Goal: Task Accomplishment & Management: Use online tool/utility

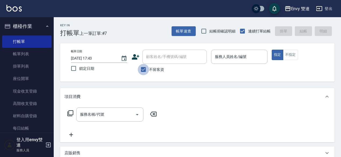
click at [145, 71] on input "不留客資" at bounding box center [143, 69] width 11 height 11
checkbox input "false"
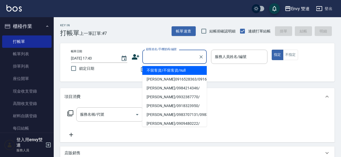
click at [162, 57] on input "顧客姓名/手機號碼/編號" at bounding box center [171, 56] width 52 height 9
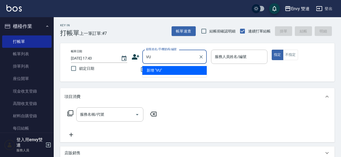
type input "V"
type input "穴"
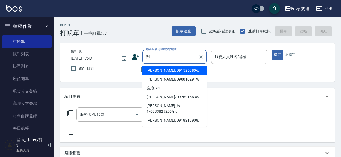
click at [171, 71] on li "[PERSON_NAME]/0915259806/" at bounding box center [174, 70] width 64 height 9
type input "[PERSON_NAME]/0915259806/"
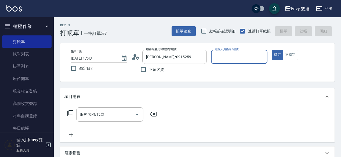
type input "Zoe-9"
click at [272, 50] on button "指定" at bounding box center [278, 55] width 12 height 10
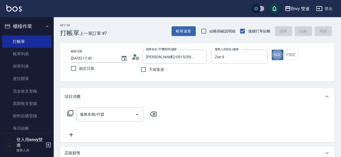
type button "true"
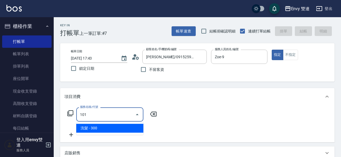
type input "洗髮(101)"
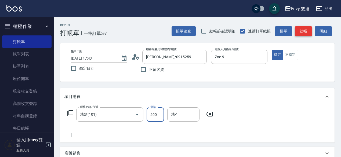
type input "400"
click at [308, 33] on button "結帳" at bounding box center [303, 31] width 17 height 10
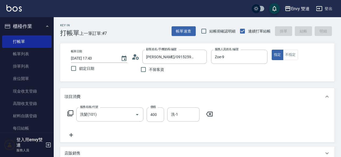
type input "[DATE] 18:24"
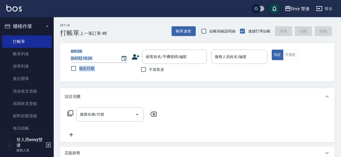
drag, startPoint x: 308, startPoint y: 33, endPoint x: 198, endPoint y: 43, distance: 110.6
click at [198, 43] on div "Key In 打帳單 上一筆訂單:#8 帳單速查 結帳前確認明細 連續打單結帳 掛單 結帳 明細 帳單日期 [DATE] 18:24 鎖定日期 顧客姓名/手機…" at bounding box center [198, 149] width 288 height 265
click at [142, 72] on input "不留客資" at bounding box center [143, 69] width 11 height 11
checkbox input "true"
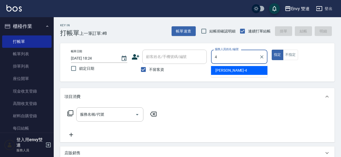
type input "[PERSON_NAME]-4"
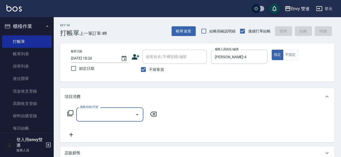
type input "1"
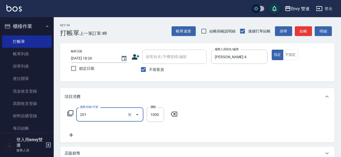
type input "剪髮(201)"
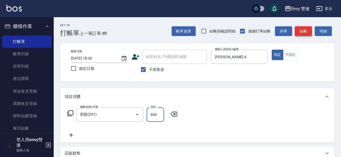
type input "400"
click at [307, 32] on button "結帳" at bounding box center [303, 31] width 17 height 10
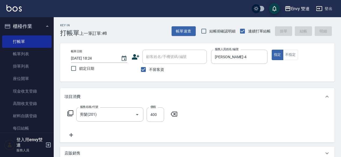
type input "[DATE] 18:34"
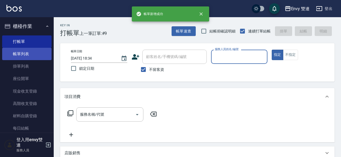
click at [28, 60] on link "帳單列表" at bounding box center [26, 54] width 49 height 12
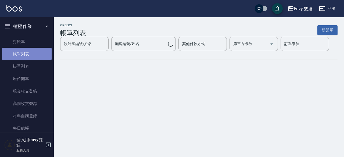
click at [28, 60] on link "帳單列表" at bounding box center [26, 54] width 49 height 12
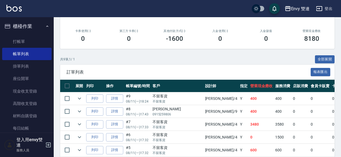
scroll to position [161, 0]
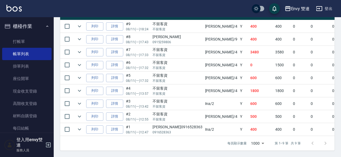
click at [133, 78] on p "08/11 (一) 17:32" at bounding box center [138, 80] width 24 height 5
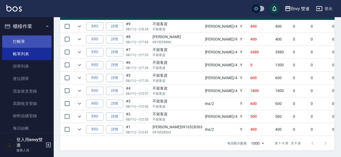
click at [36, 40] on link "打帳單" at bounding box center [26, 41] width 49 height 12
